Goal: Transaction & Acquisition: Purchase product/service

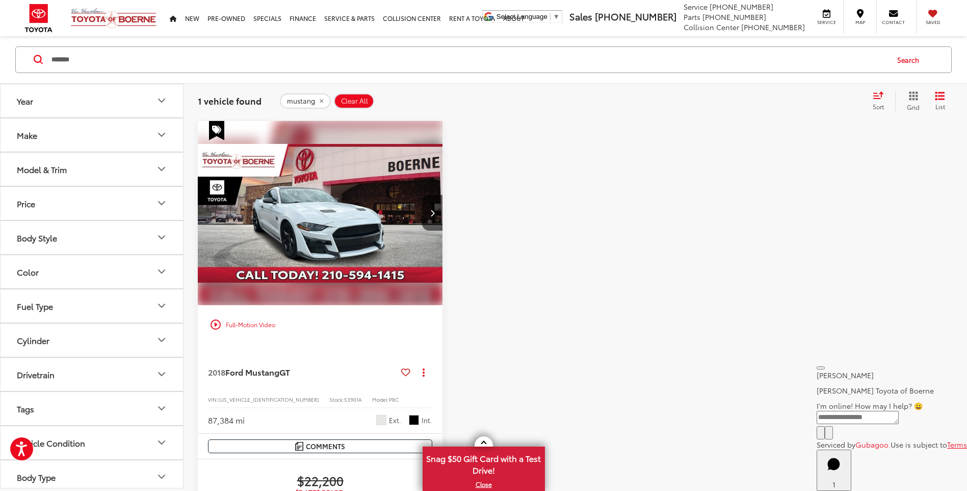
scroll to position [64, 0]
drag, startPoint x: 92, startPoint y: 62, endPoint x: 17, endPoint y: 62, distance: 75.0
click at [33, 67] on div "******* ******* Search" at bounding box center [483, 59] width 937 height 27
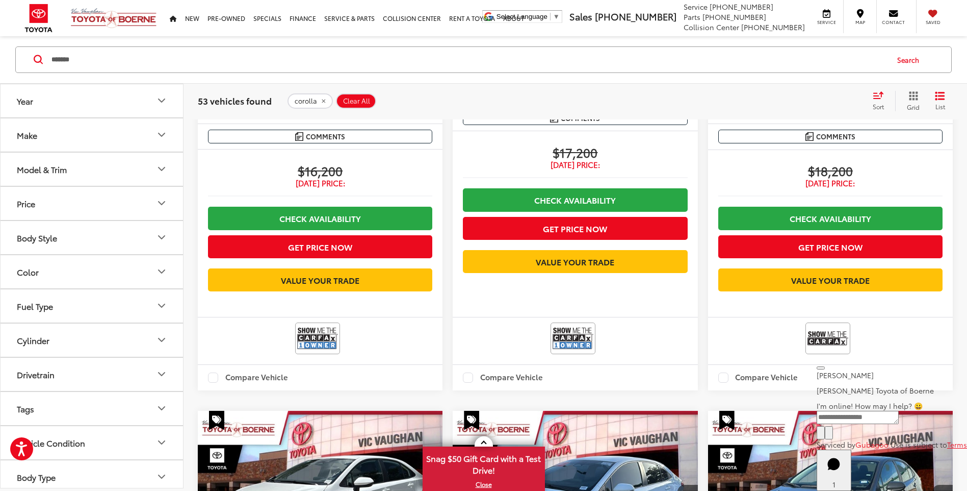
scroll to position [319, 0]
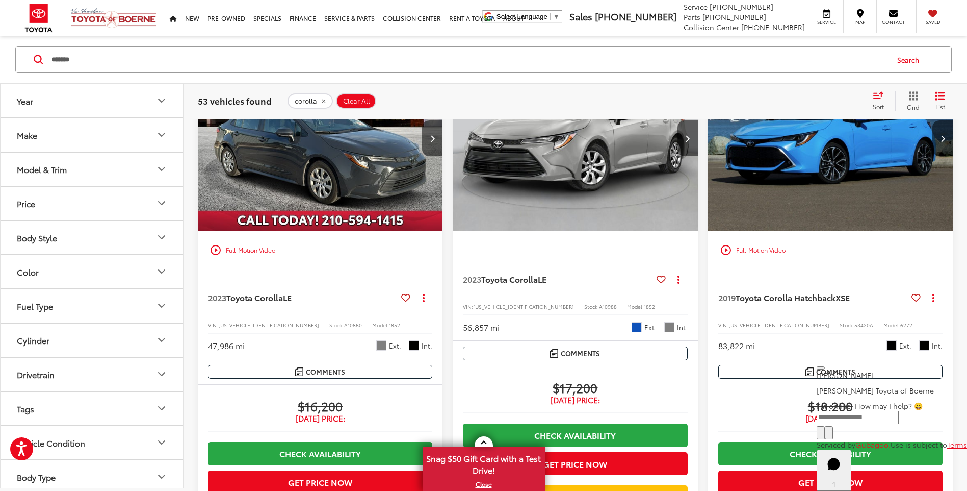
type input "******"
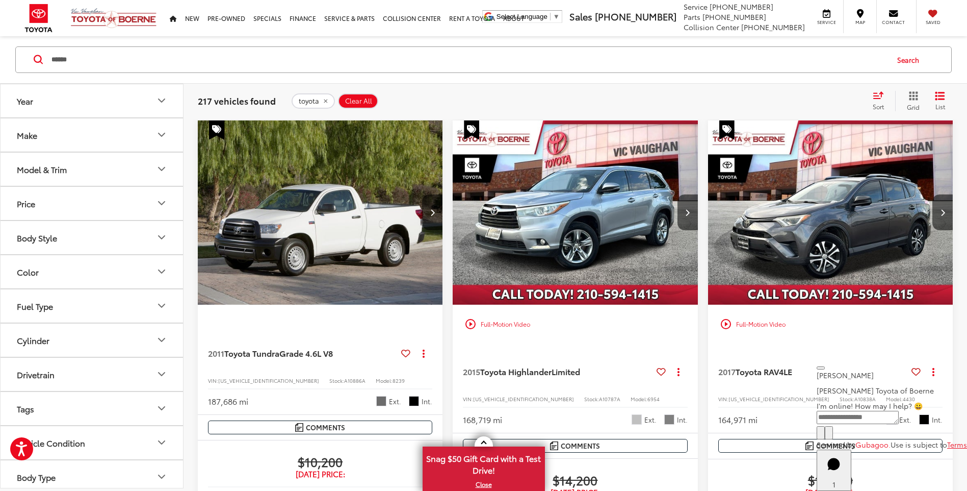
scroll to position [64, 0]
click at [819, 368] on button "Close" at bounding box center [821, 367] width 8 height 3
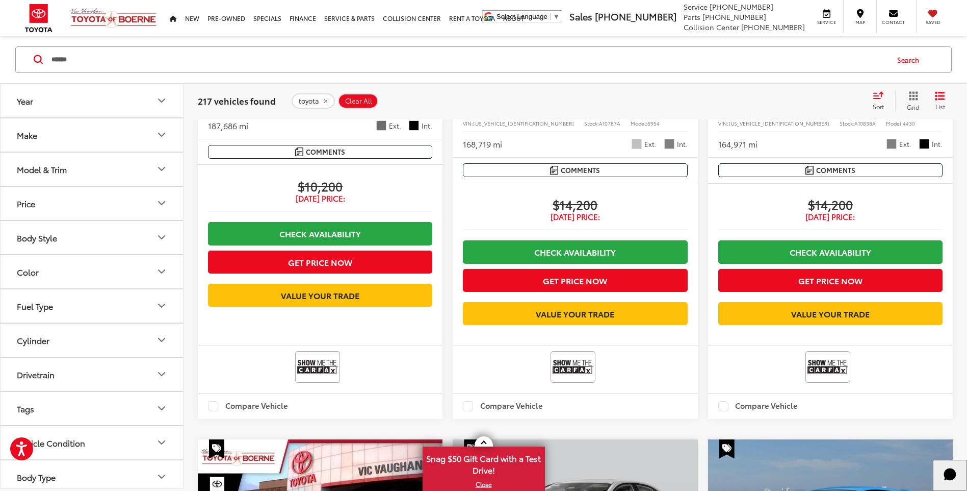
scroll to position [115, 0]
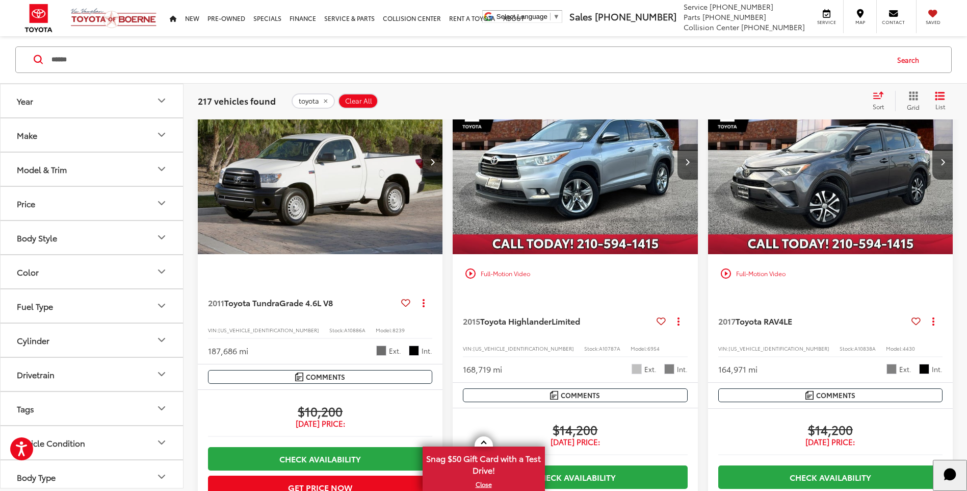
click at [825, 176] on img "2017 Toyota RAV4 LE 0" at bounding box center [831, 162] width 246 height 185
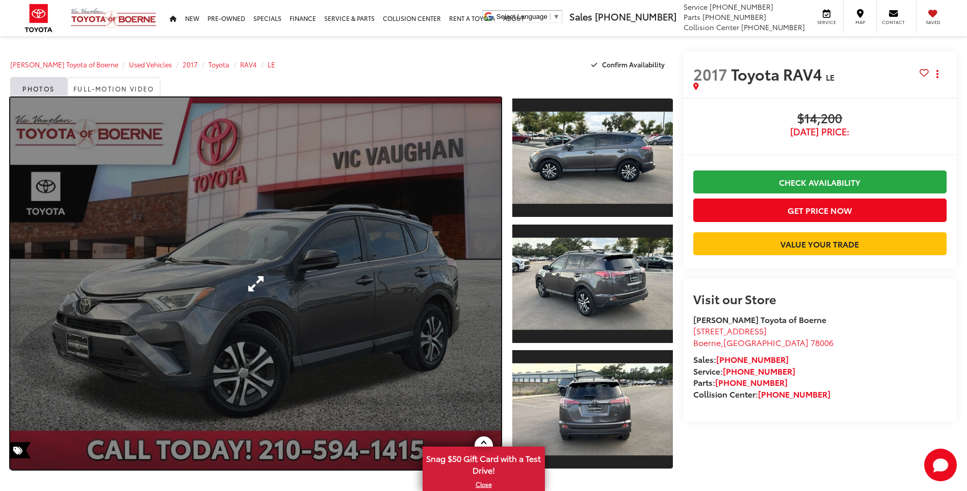
click at [252, 281] on link "Expand Photo 0" at bounding box center [255, 283] width 491 height 372
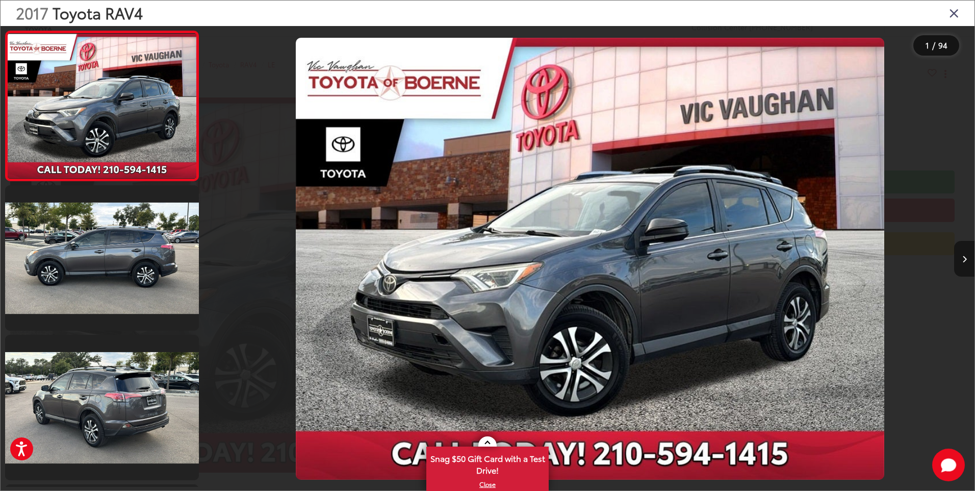
click at [967, 263] on button "Next image" at bounding box center [964, 259] width 20 height 36
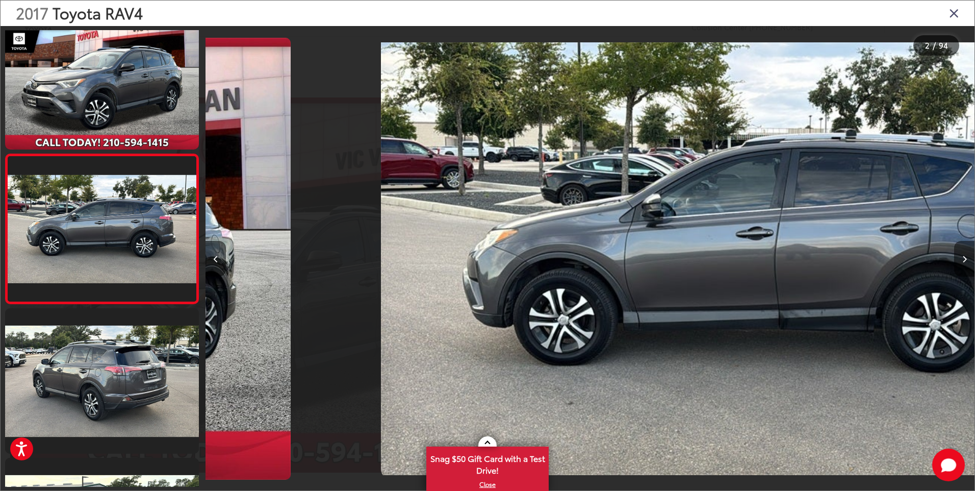
scroll to position [0, 769]
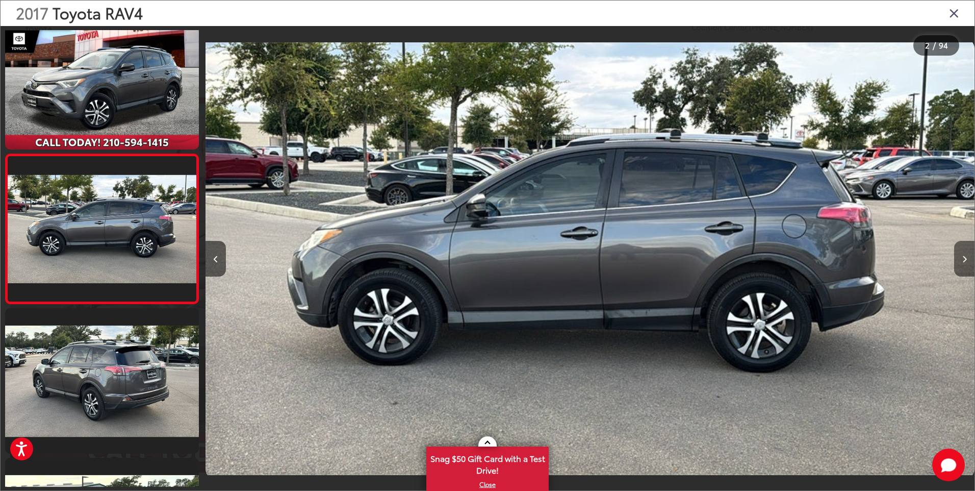
click at [964, 262] on icon "Next image" at bounding box center [964, 259] width 5 height 7
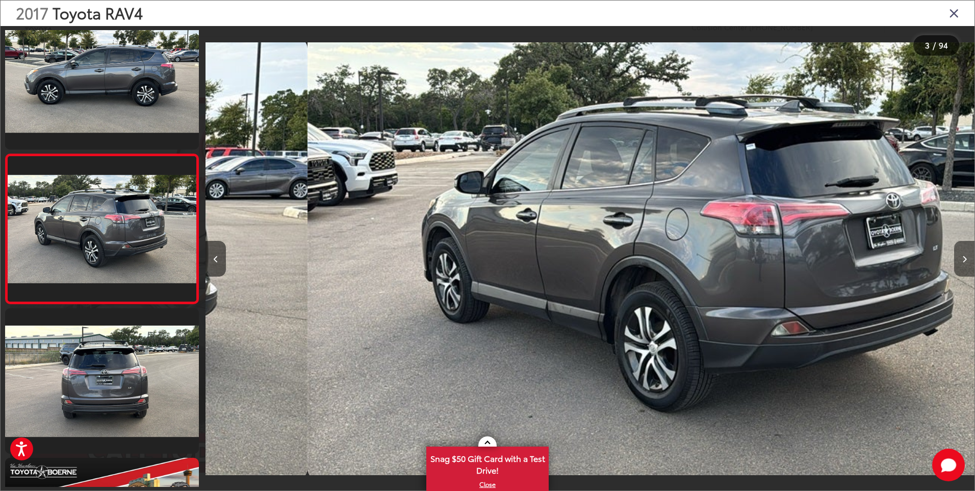
scroll to position [0, 1538]
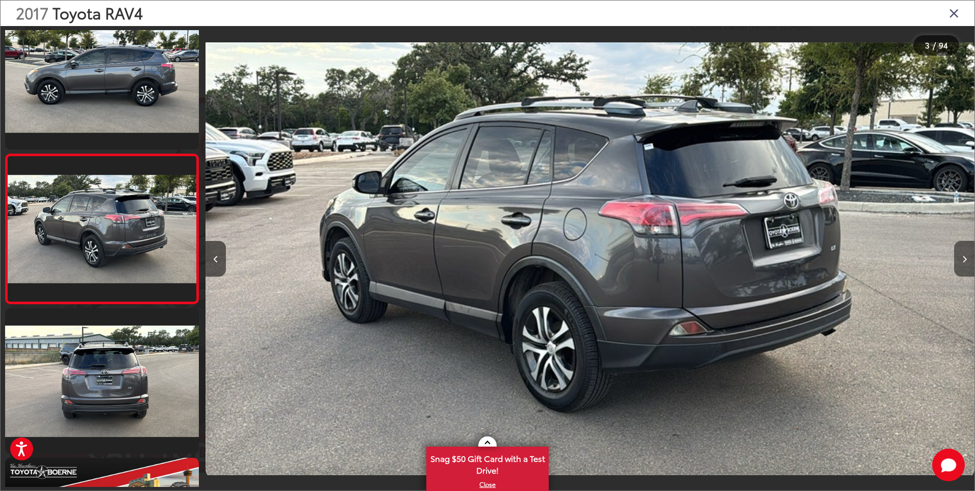
click at [964, 262] on icon "Next image" at bounding box center [964, 259] width 5 height 7
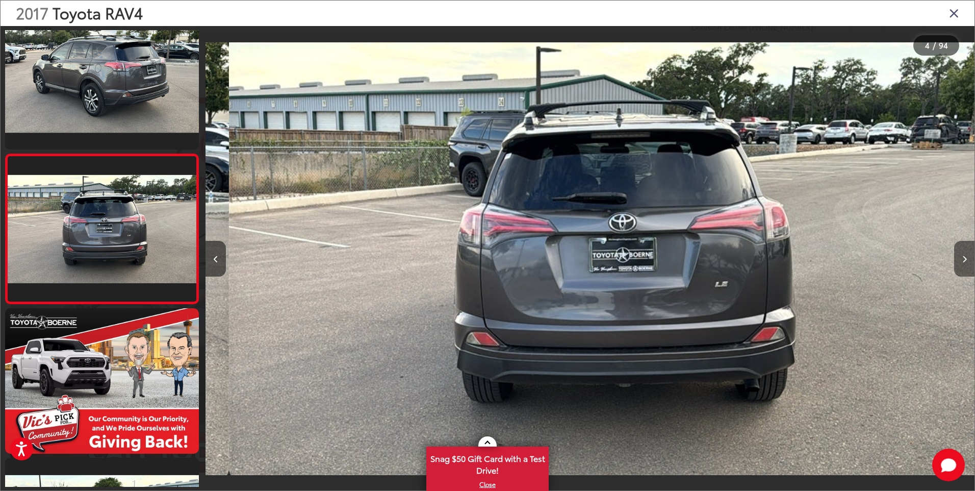
scroll to position [0, 2307]
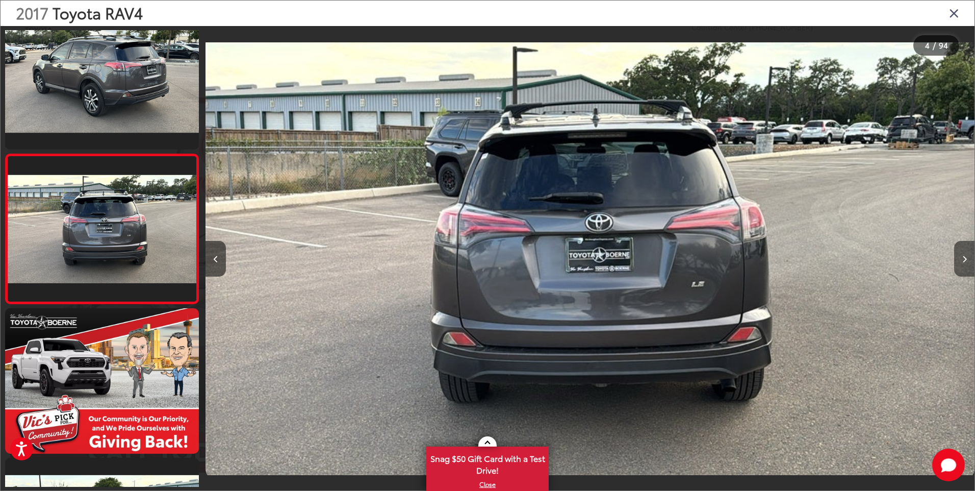
click at [964, 262] on icon "Next image" at bounding box center [964, 259] width 5 height 7
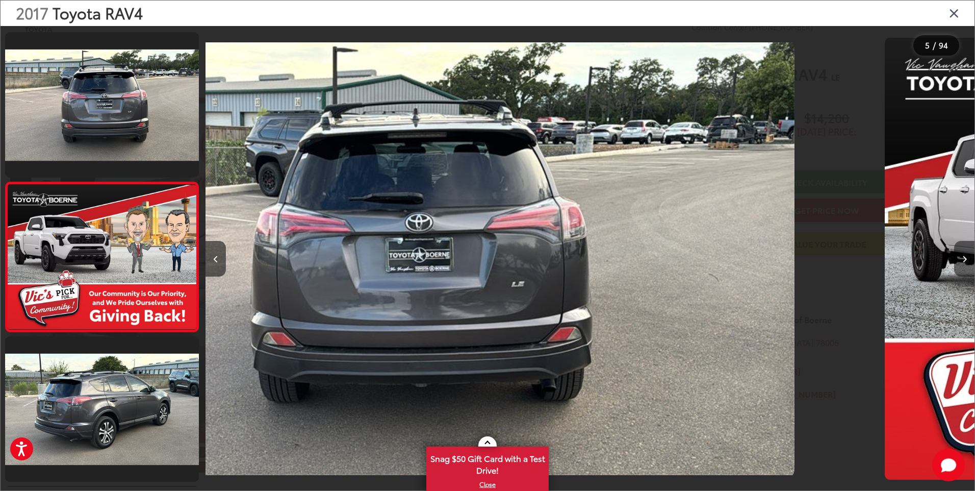
scroll to position [475, 0]
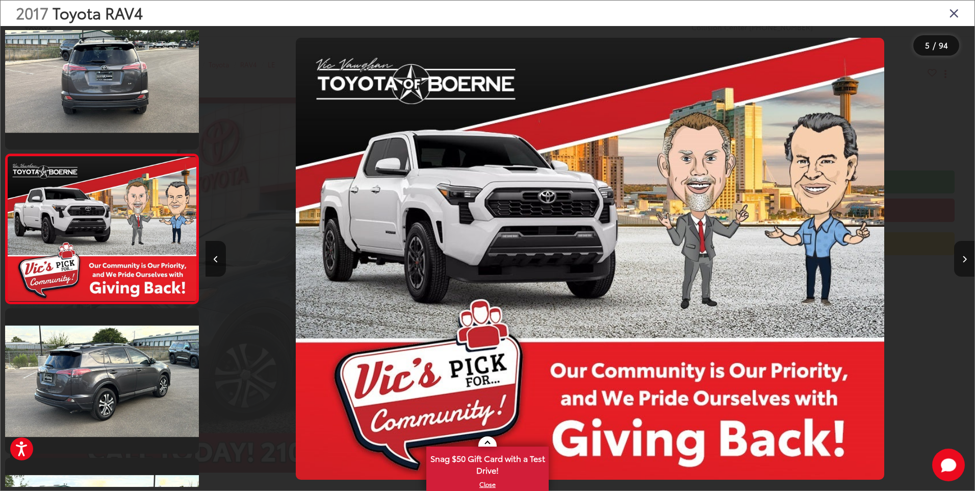
click at [964, 262] on icon "Next image" at bounding box center [964, 259] width 5 height 7
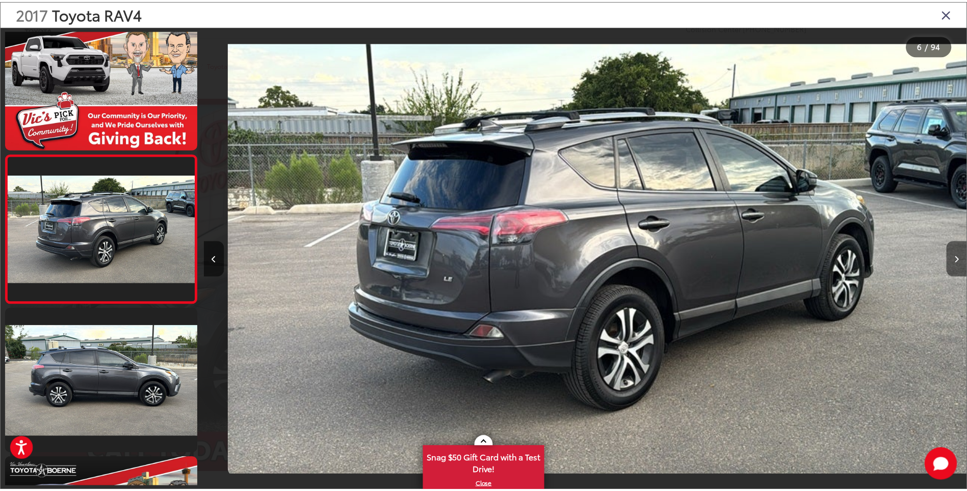
scroll to position [0, 3845]
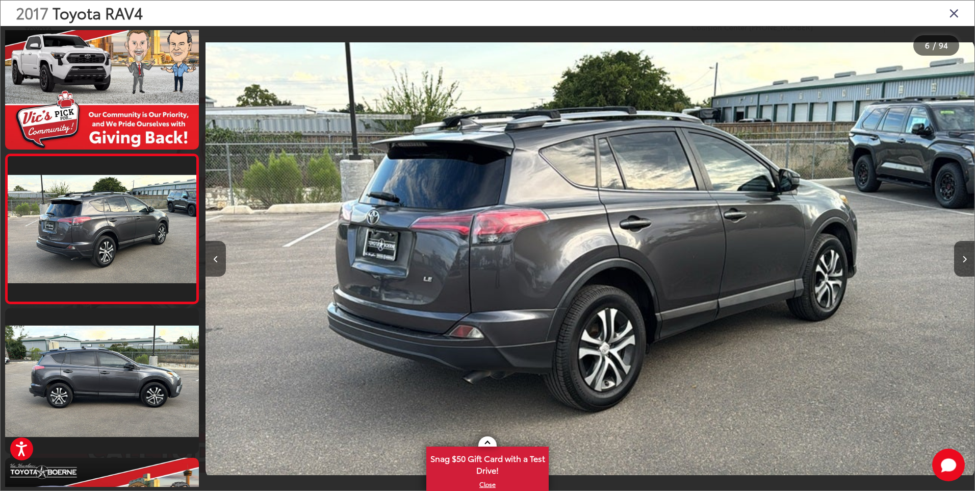
click at [954, 15] on icon "Close gallery" at bounding box center [954, 12] width 10 height 13
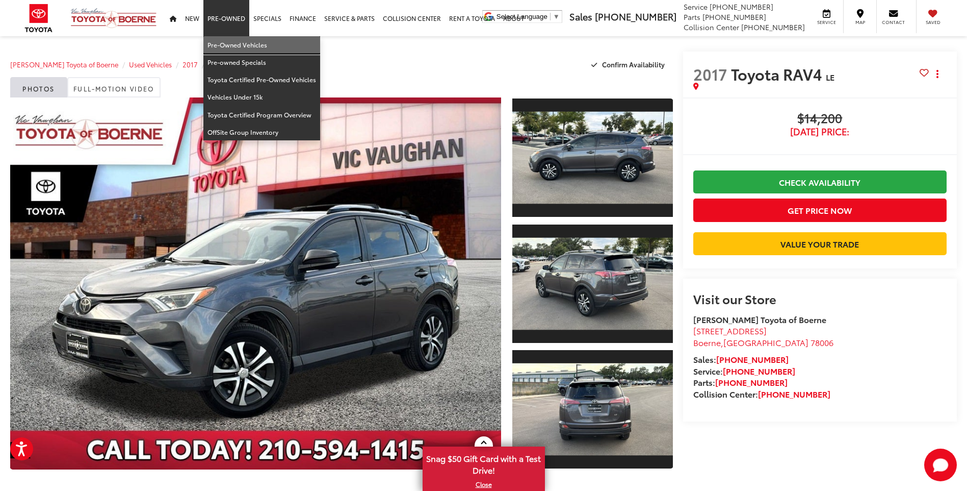
click at [235, 41] on link "Pre-Owned Vehicles" at bounding box center [261, 44] width 117 height 17
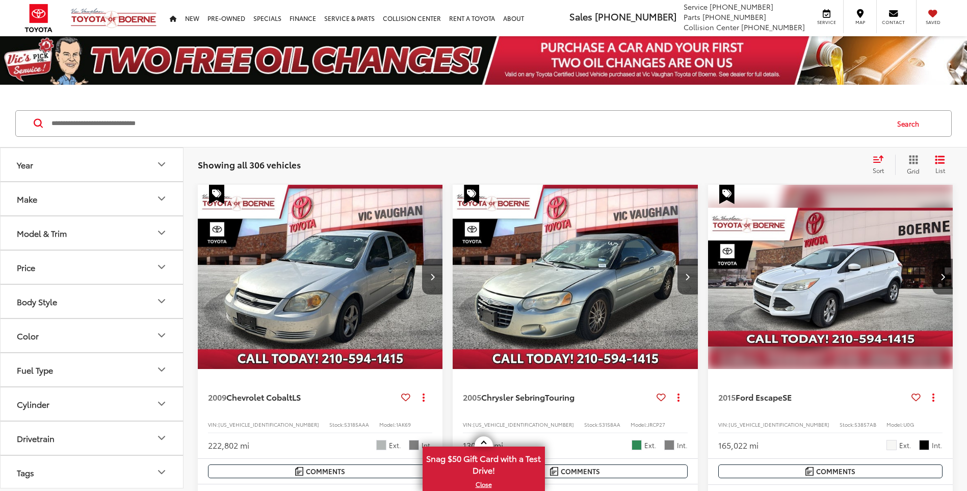
click at [142, 124] on input "Search by Make, Model, or Keyword" at bounding box center [468, 123] width 837 height 24
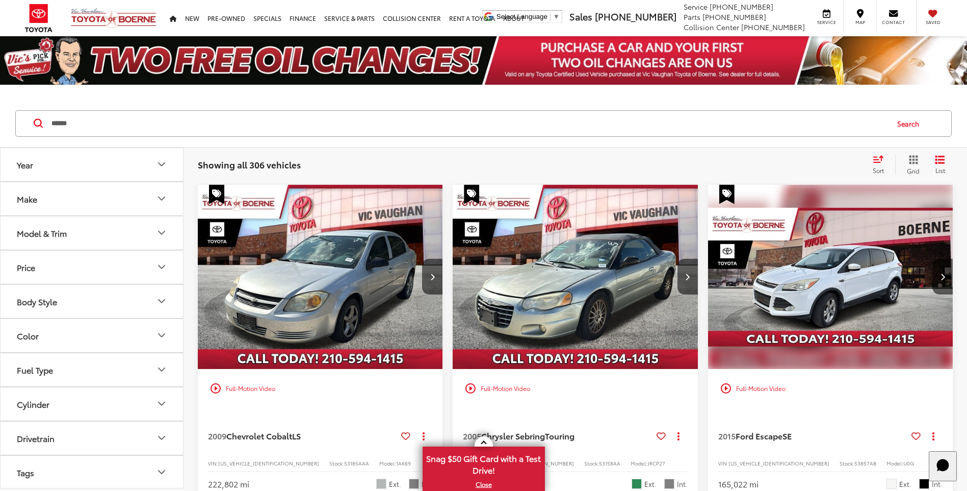
type input "******"
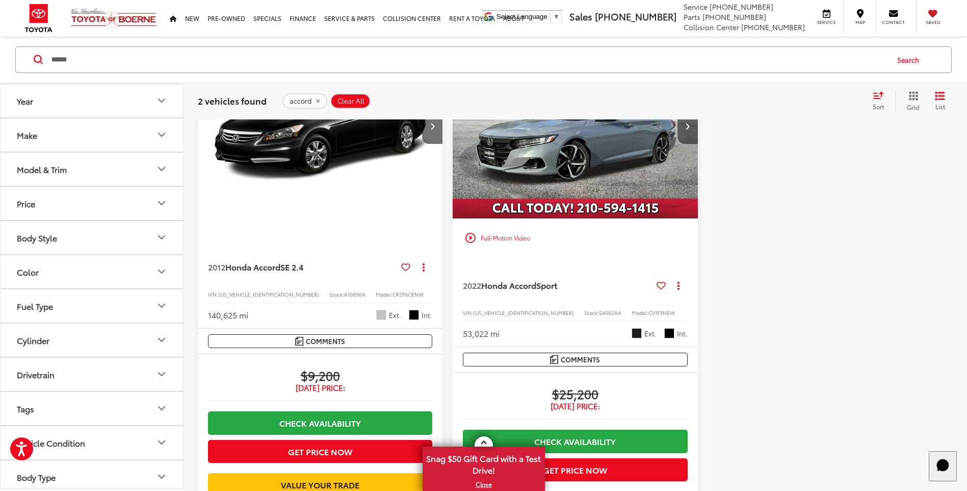
scroll to position [153, 0]
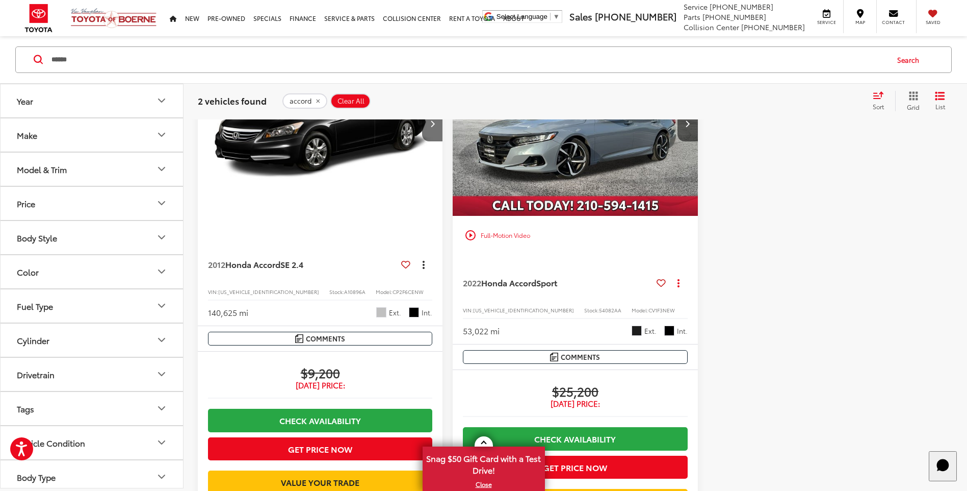
click at [424, 267] on icon "dropdown dots" at bounding box center [424, 267] width 2 height 2
click at [401, 291] on span "Copy Link" at bounding box center [402, 286] width 43 height 10
click at [245, 364] on div "Track Price $9,200 Today's Price: Check Availability Get Price Now Value Your T…" at bounding box center [320, 444] width 245 height 186
